Goal: Check status: Check status

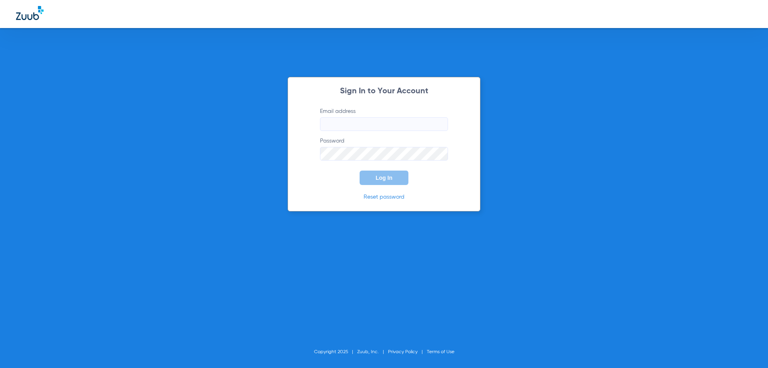
type input "[EMAIL_ADDRESS][DOMAIN_NAME]"
click at [390, 180] on span "Log In" at bounding box center [384, 178] width 17 height 6
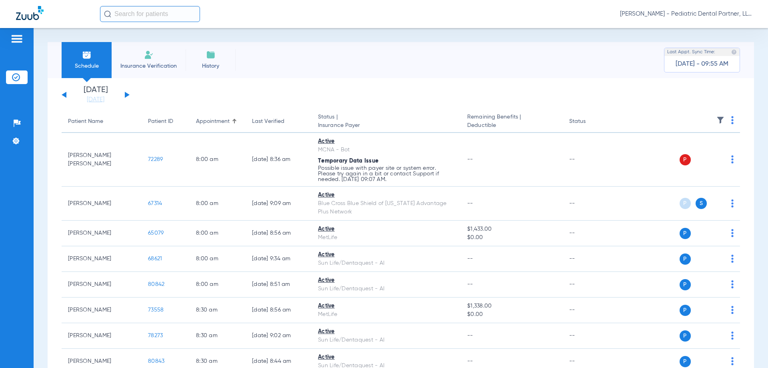
click at [125, 94] on button at bounding box center [127, 95] width 5 height 6
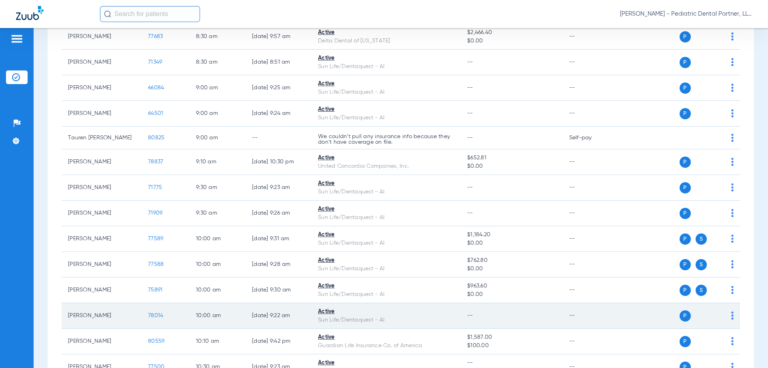
scroll to position [240, 0]
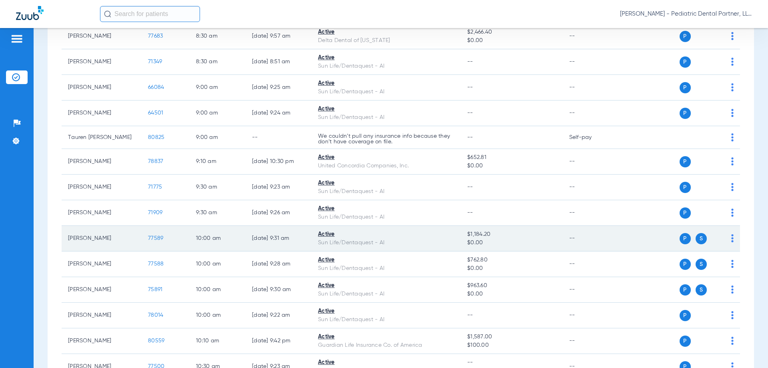
click at [153, 239] on span "77589" at bounding box center [155, 238] width 15 height 6
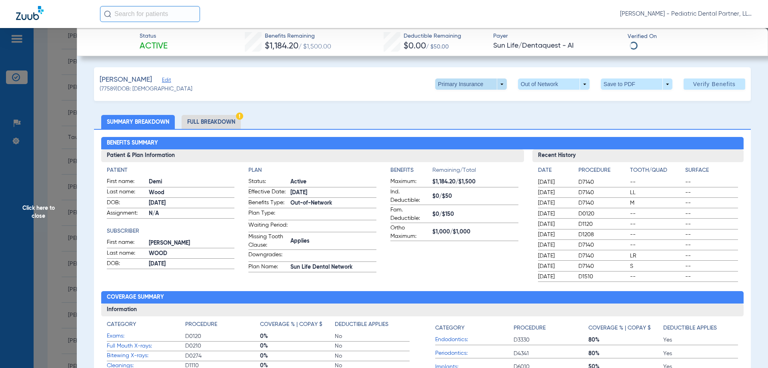
click at [497, 82] on span at bounding box center [471, 83] width 72 height 11
click at [481, 114] on span "Secondary Insurance" at bounding box center [462, 116] width 53 height 6
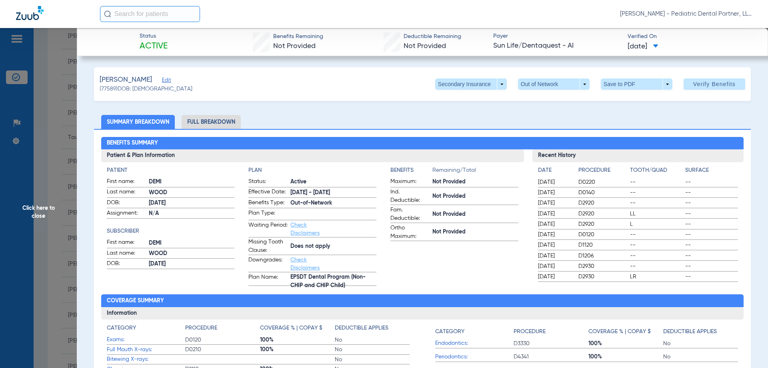
click at [37, 217] on span "Click here to close" at bounding box center [38, 212] width 77 height 368
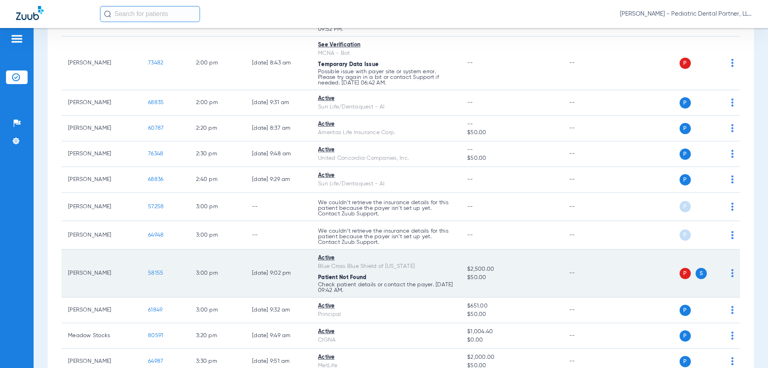
scroll to position [881, 0]
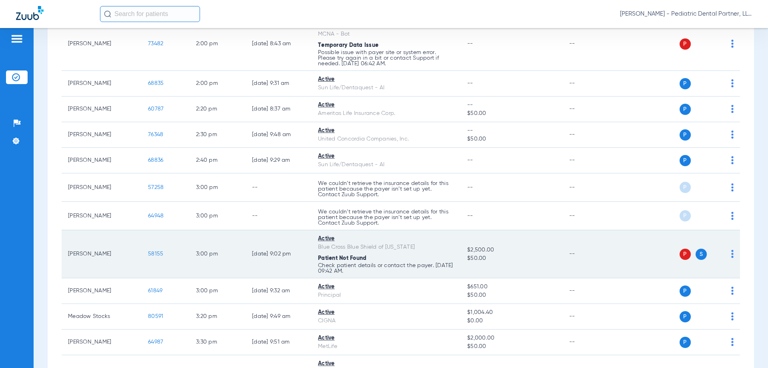
click at [159, 254] on span "58155" at bounding box center [155, 254] width 15 height 6
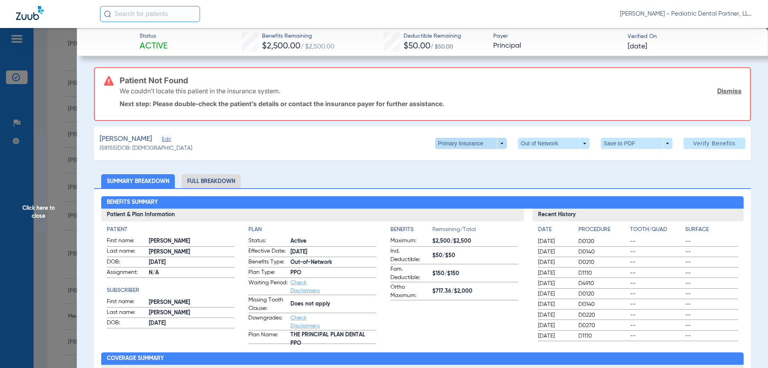
click at [501, 138] on span at bounding box center [471, 143] width 72 height 11
click at [497, 144] on div at bounding box center [384, 184] width 768 height 368
click at [498, 142] on span at bounding box center [471, 143] width 72 height 11
click at [478, 175] on span "Secondary Insurance" at bounding box center [462, 176] width 53 height 6
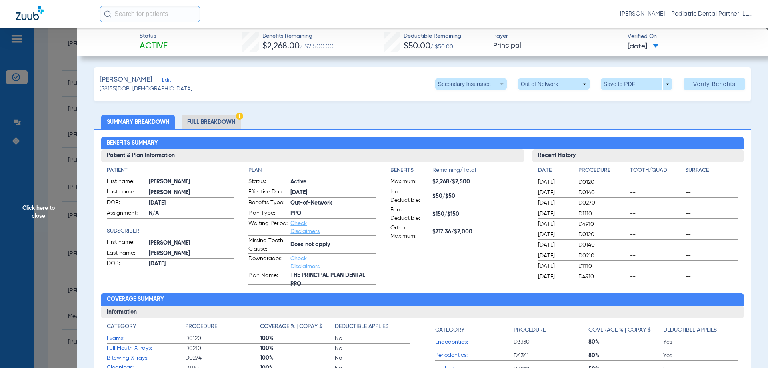
click at [37, 220] on span "Click here to close" at bounding box center [38, 212] width 77 height 368
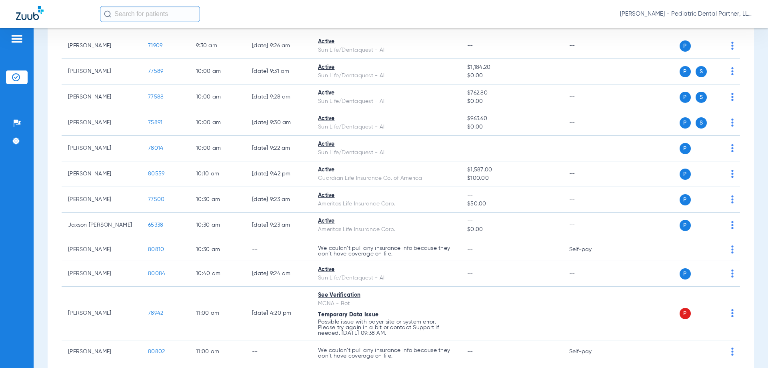
scroll to position [403, 0]
